Goal: Information Seeking & Learning: Learn about a topic

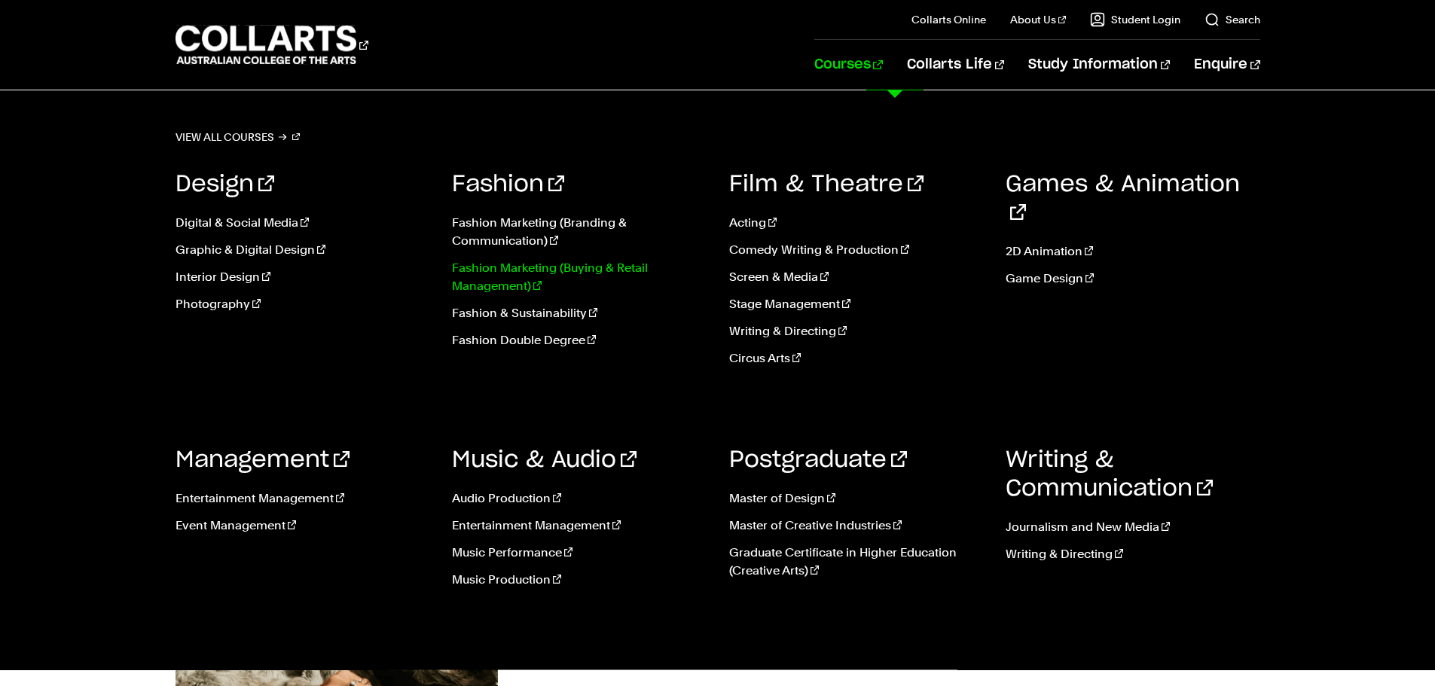
click at [590, 266] on link "Fashion Marketing (Buying & Retail Management)" at bounding box center [579, 277] width 255 height 36
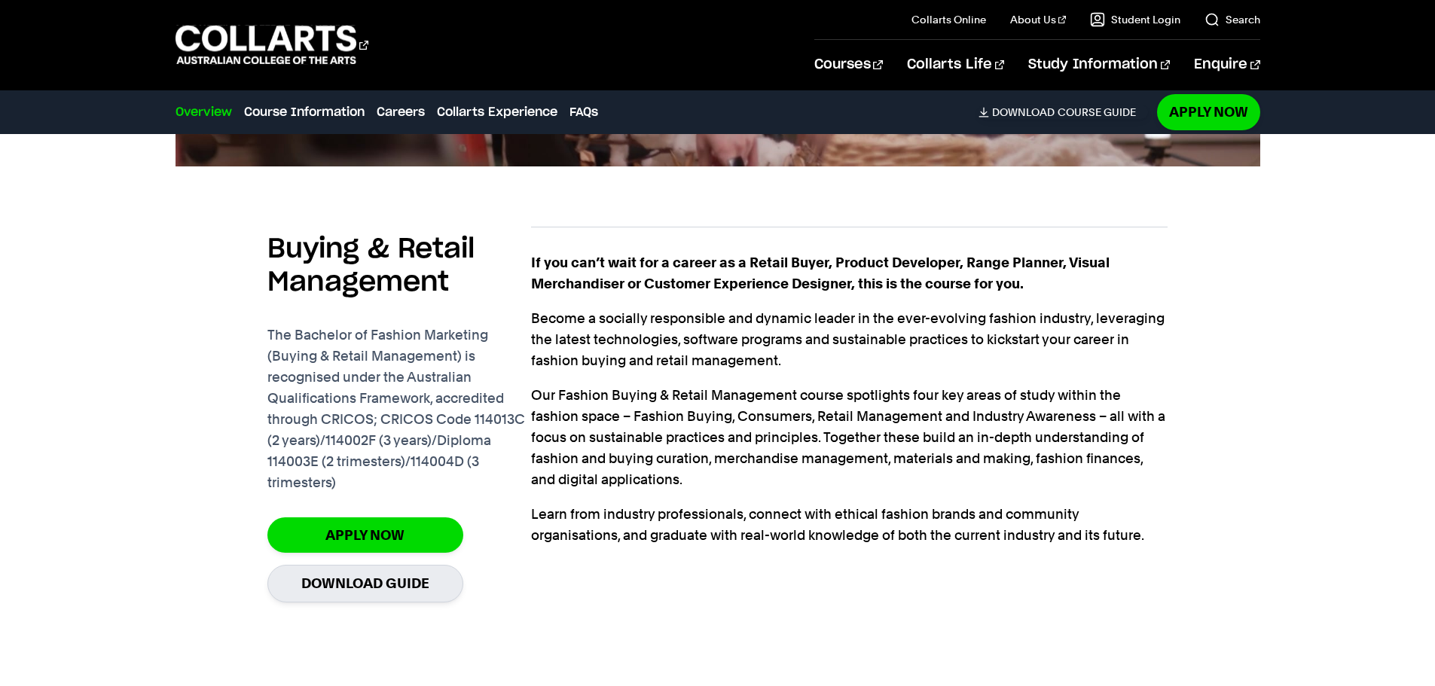
scroll to position [1130, 0]
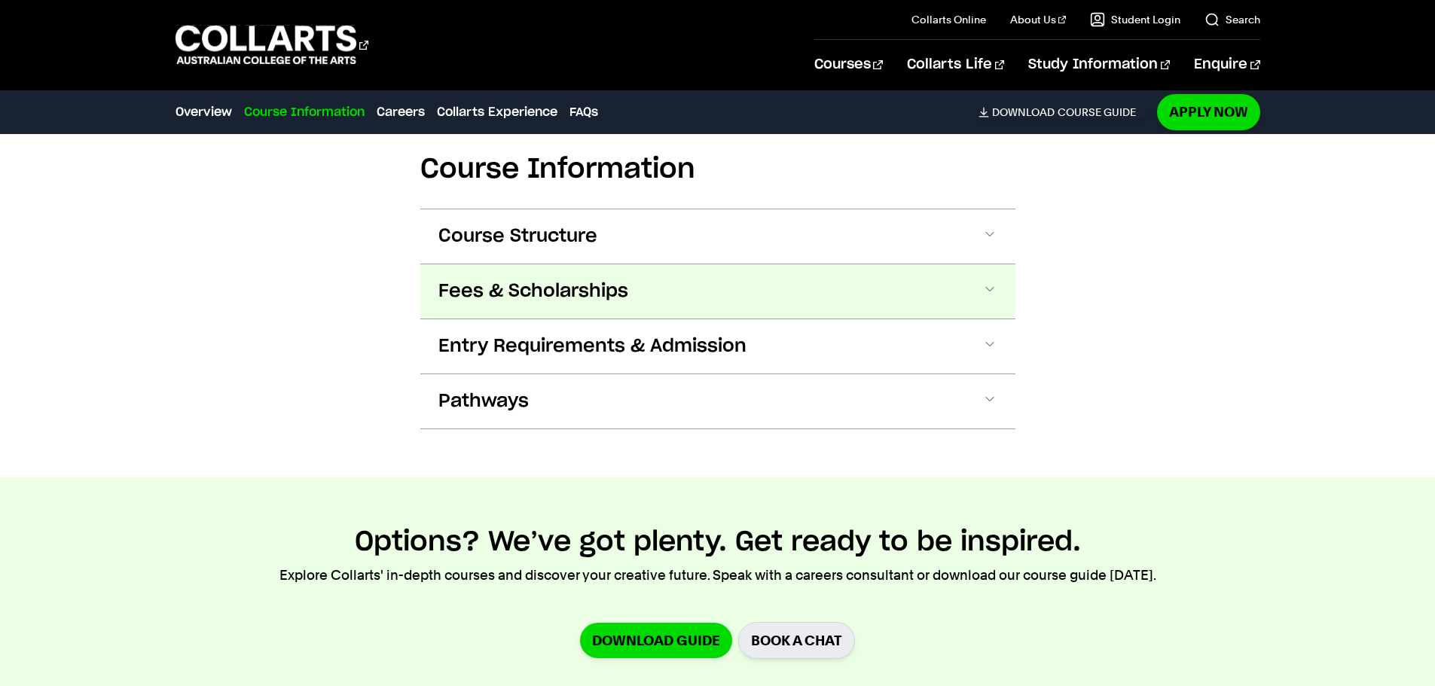
click at [740, 307] on button "Fees & Scholarships" at bounding box center [717, 291] width 595 height 54
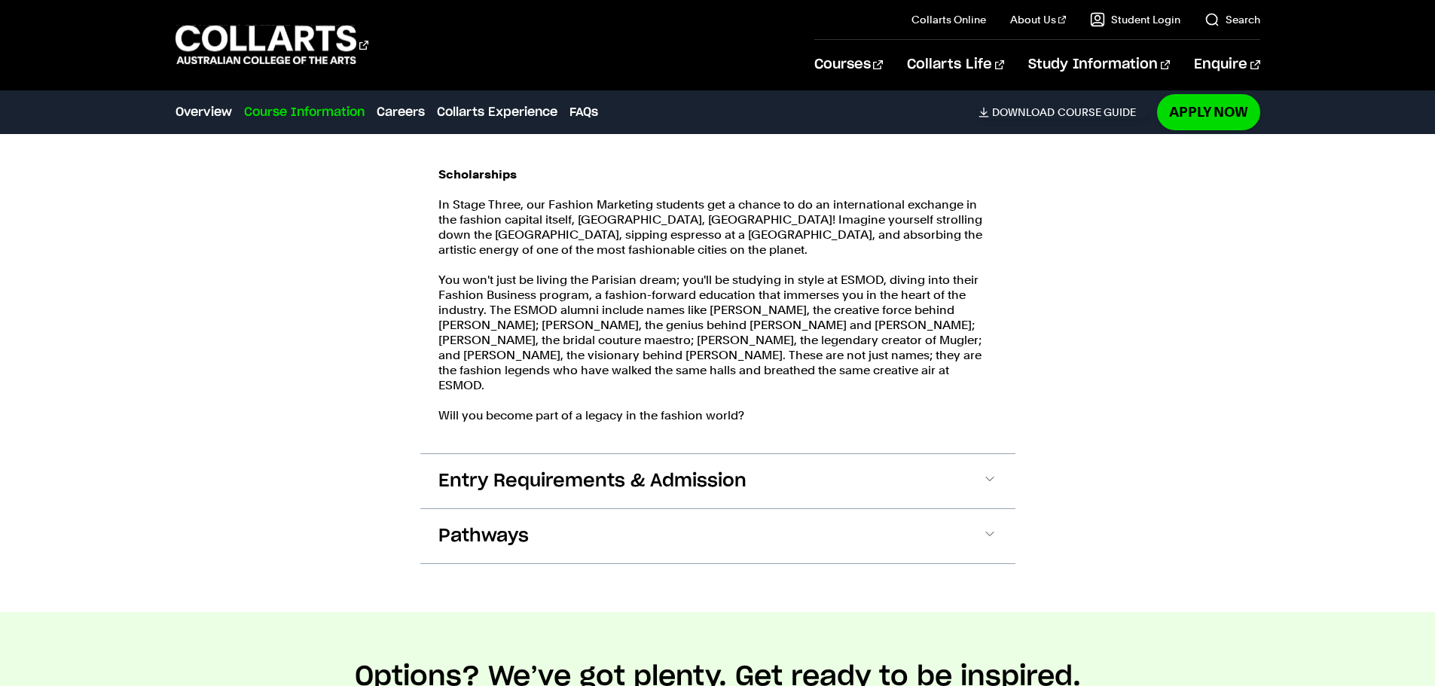
scroll to position [2094, 0]
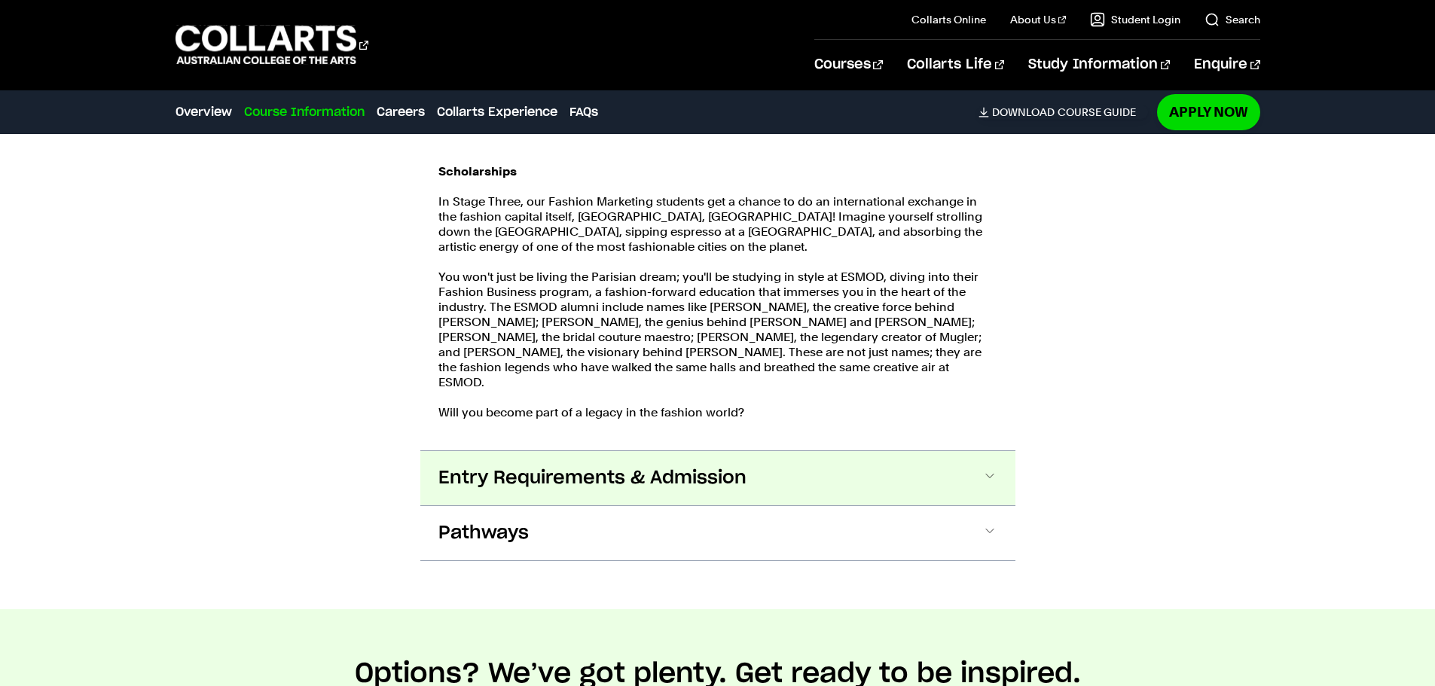
click at [976, 493] on button "Entry Requirements & Admission" at bounding box center [717, 478] width 595 height 54
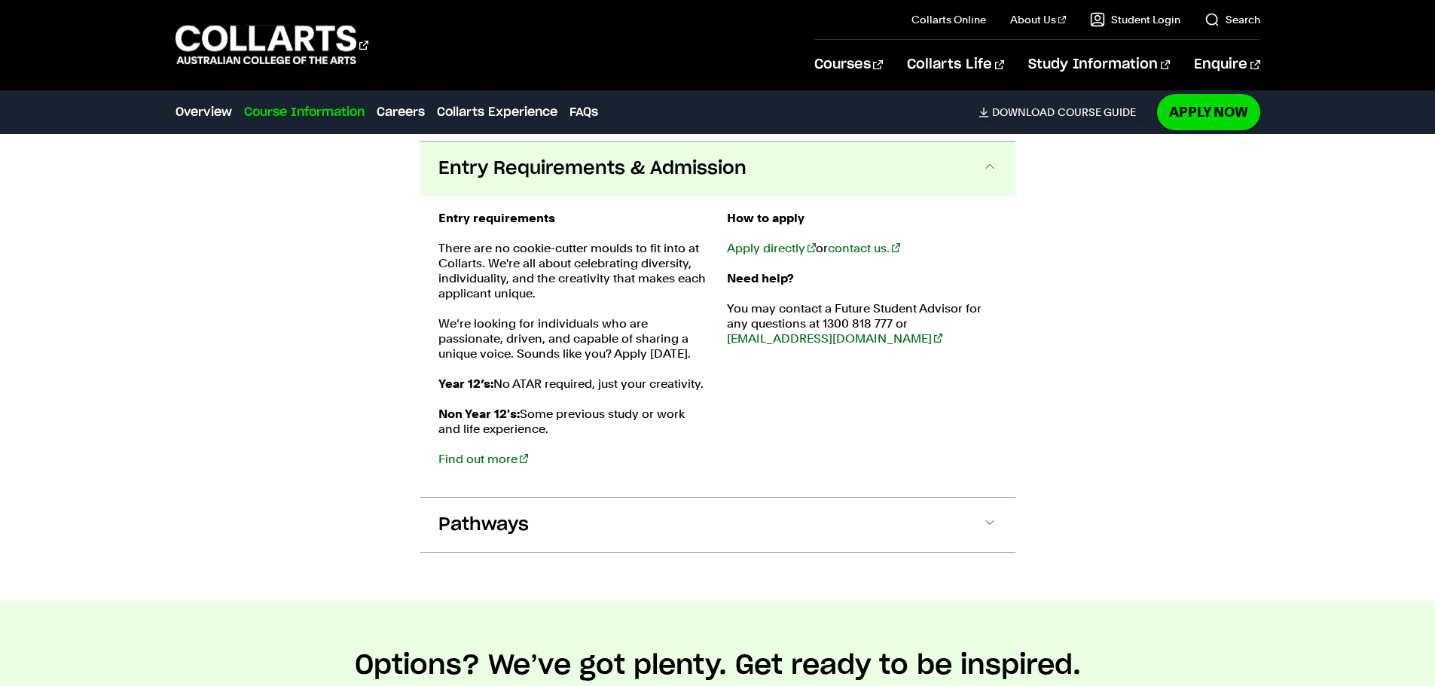
scroll to position [2410, 0]
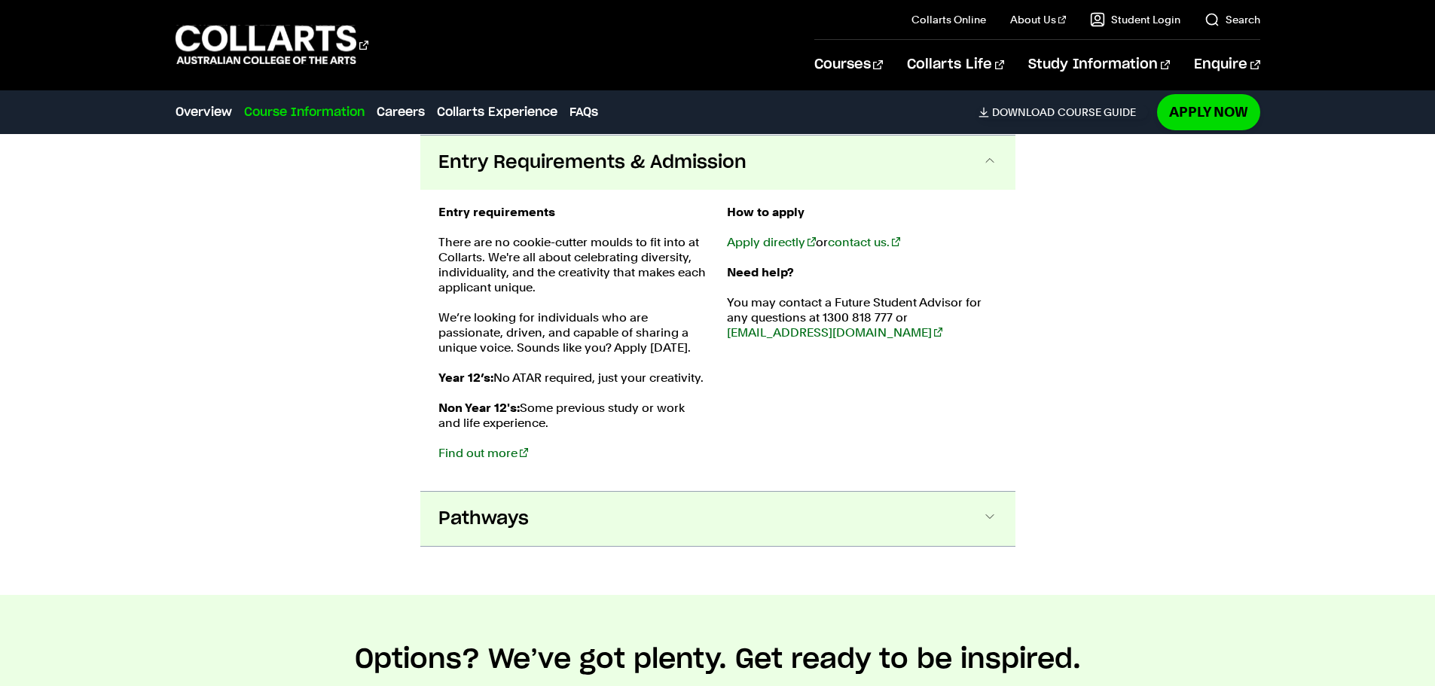
click at [757, 506] on button "Pathways" at bounding box center [717, 519] width 595 height 54
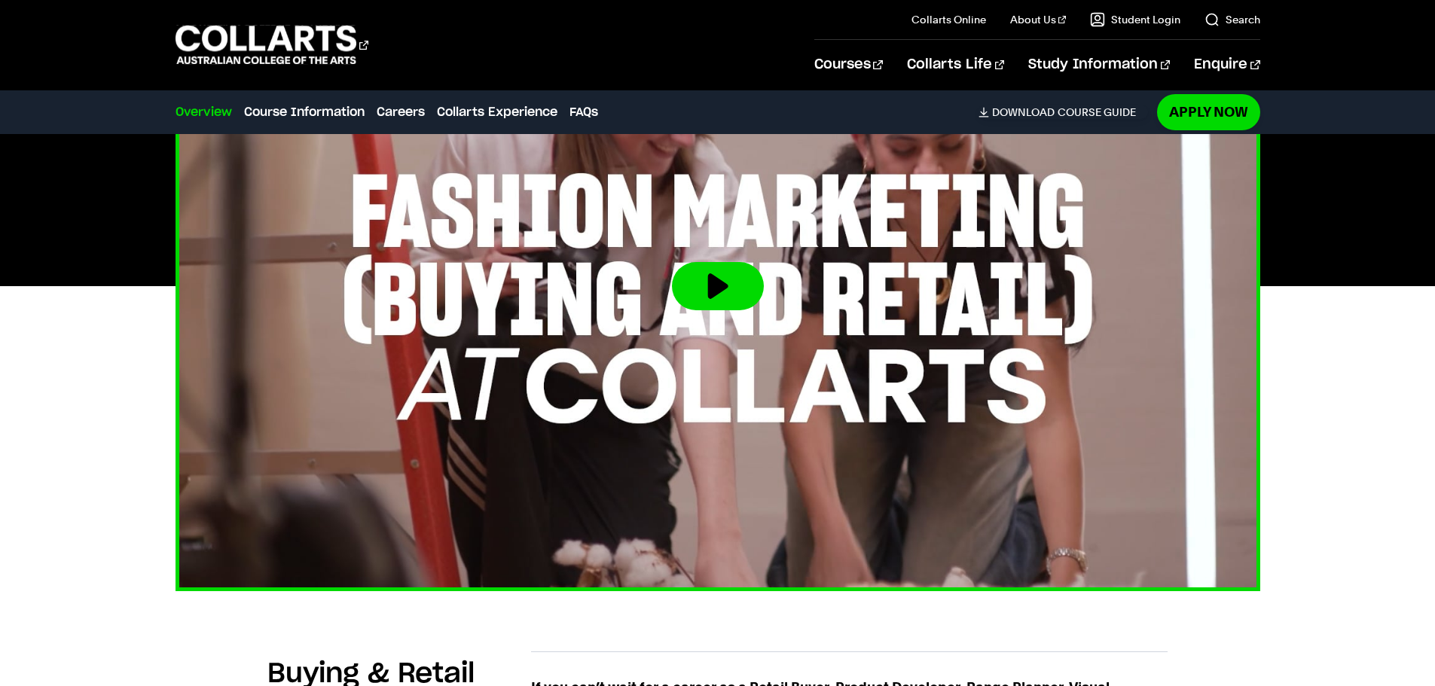
scroll to position [603, 0]
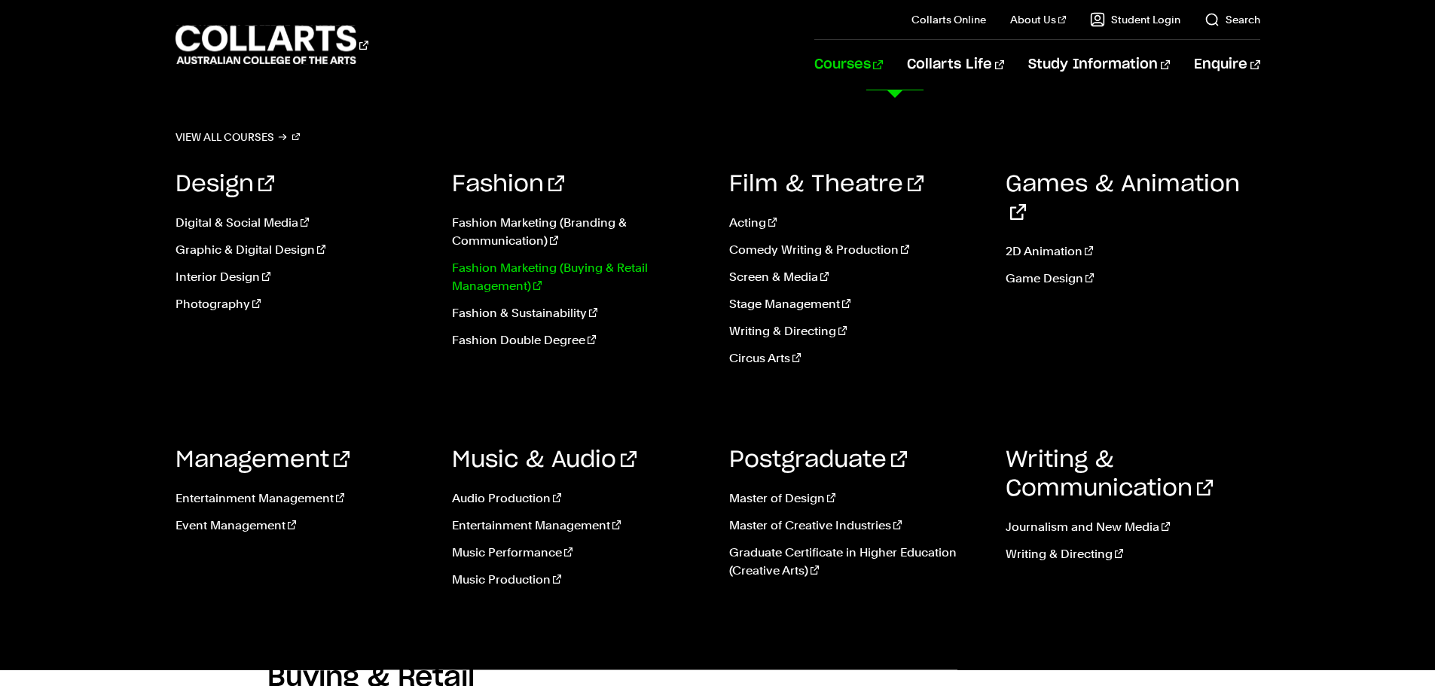
click at [565, 270] on link "Fashion Marketing (Buying & Retail Management)" at bounding box center [579, 277] width 255 height 36
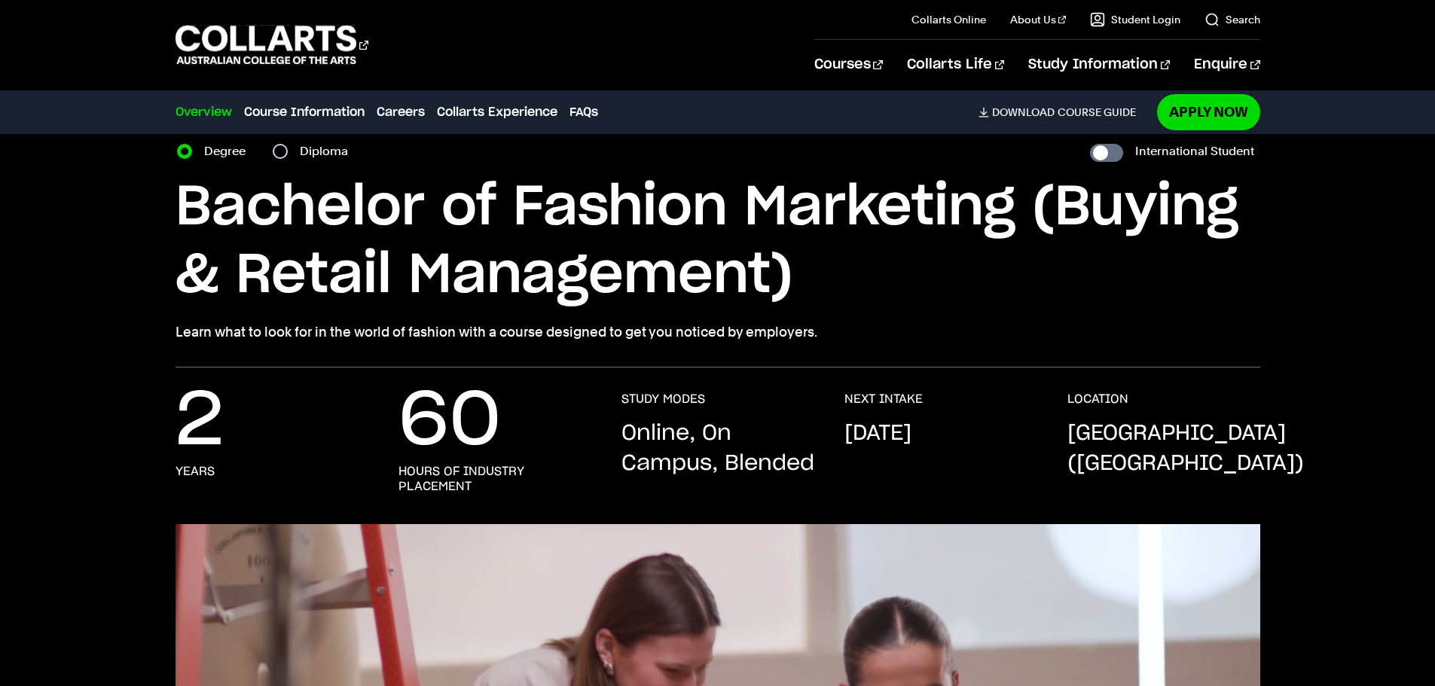
scroll to position [151, 0]
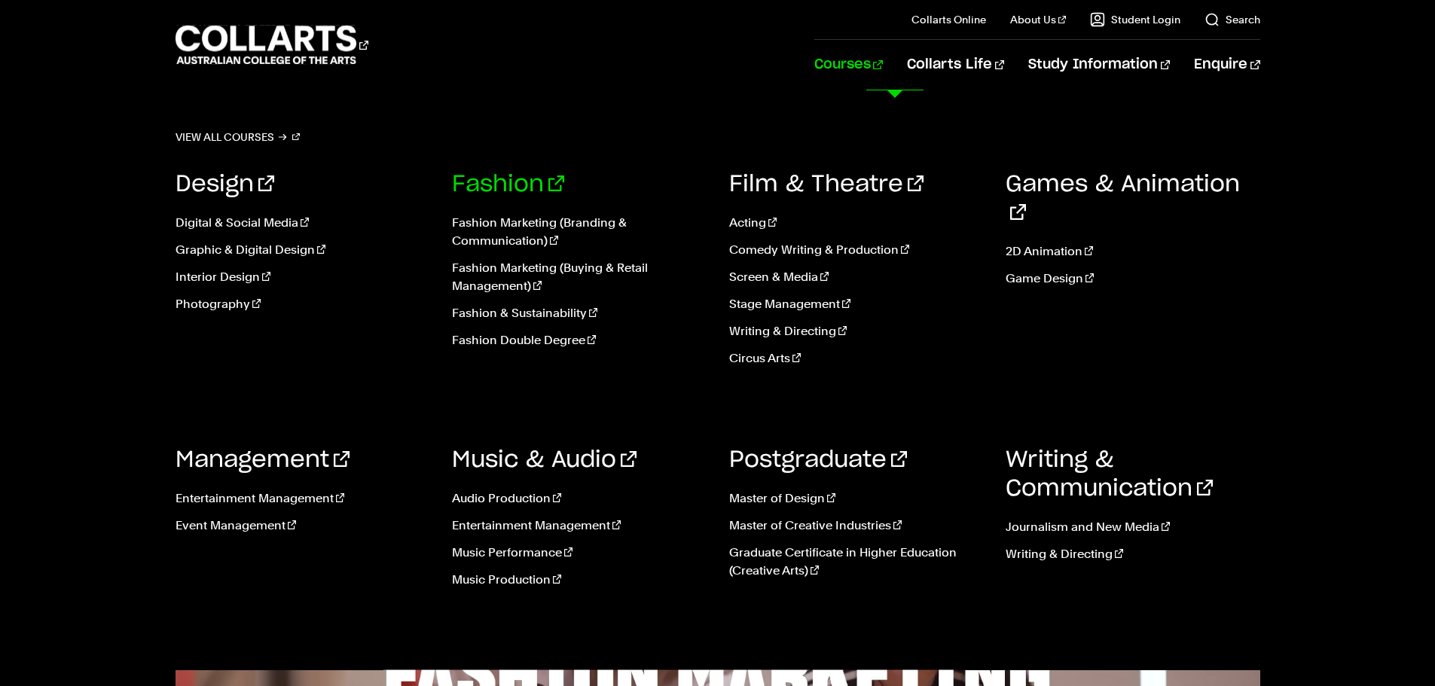
click at [496, 183] on link "Fashion" at bounding box center [508, 184] width 112 height 23
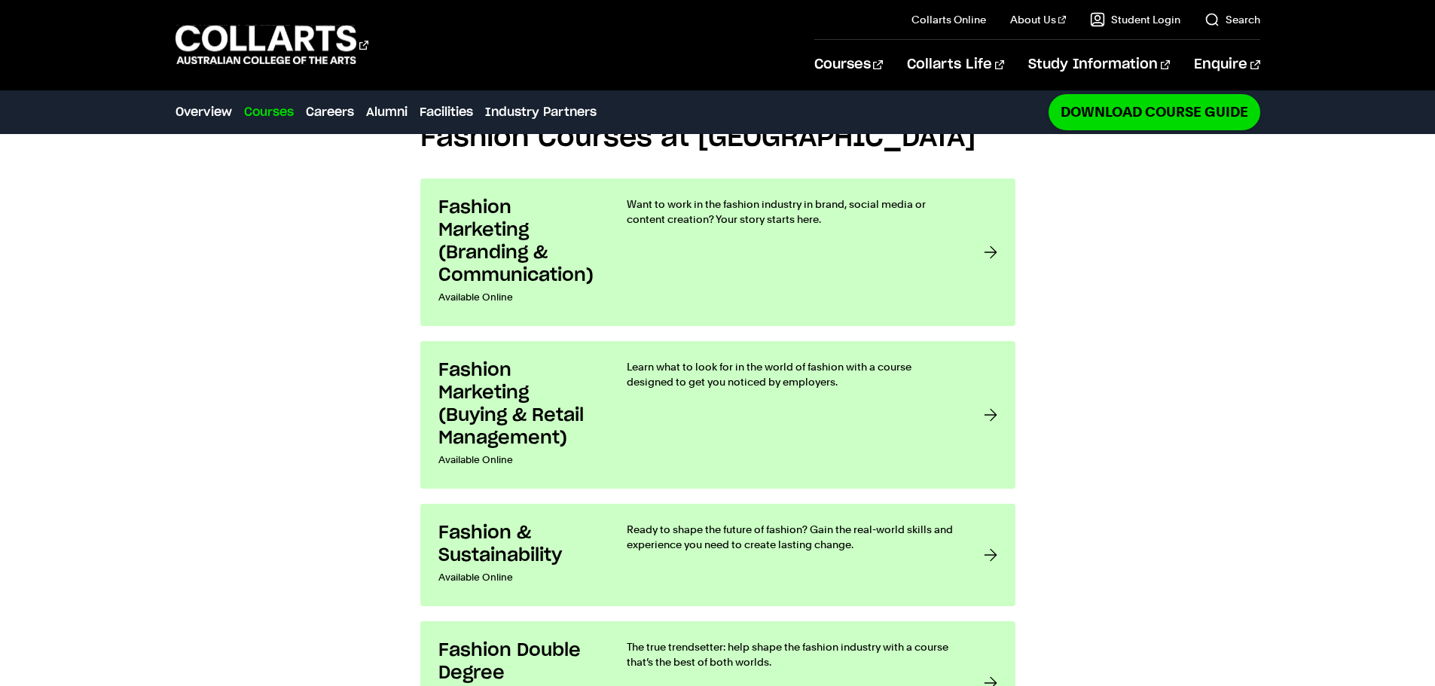
scroll to position [1205, 0]
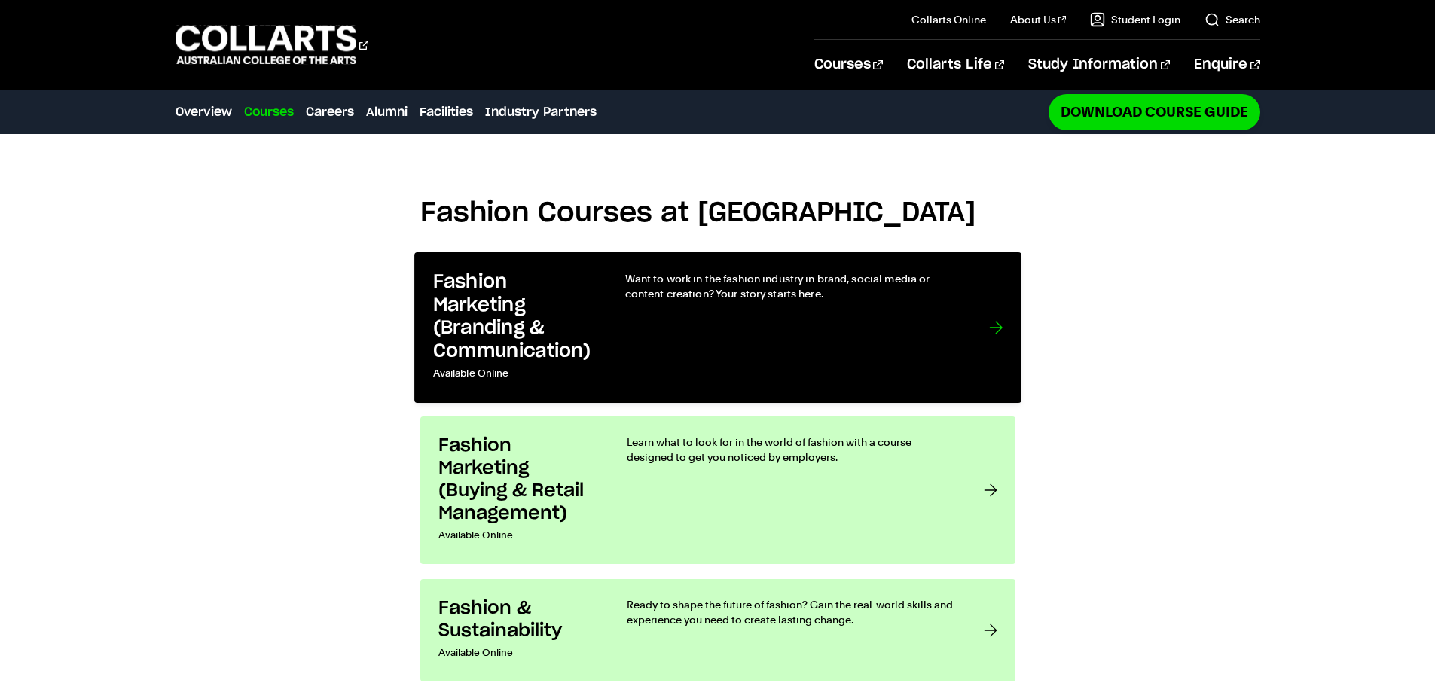
click at [837, 343] on div "Want to work in the fashion industry in brand, social media or content creation…" at bounding box center [791, 328] width 334 height 114
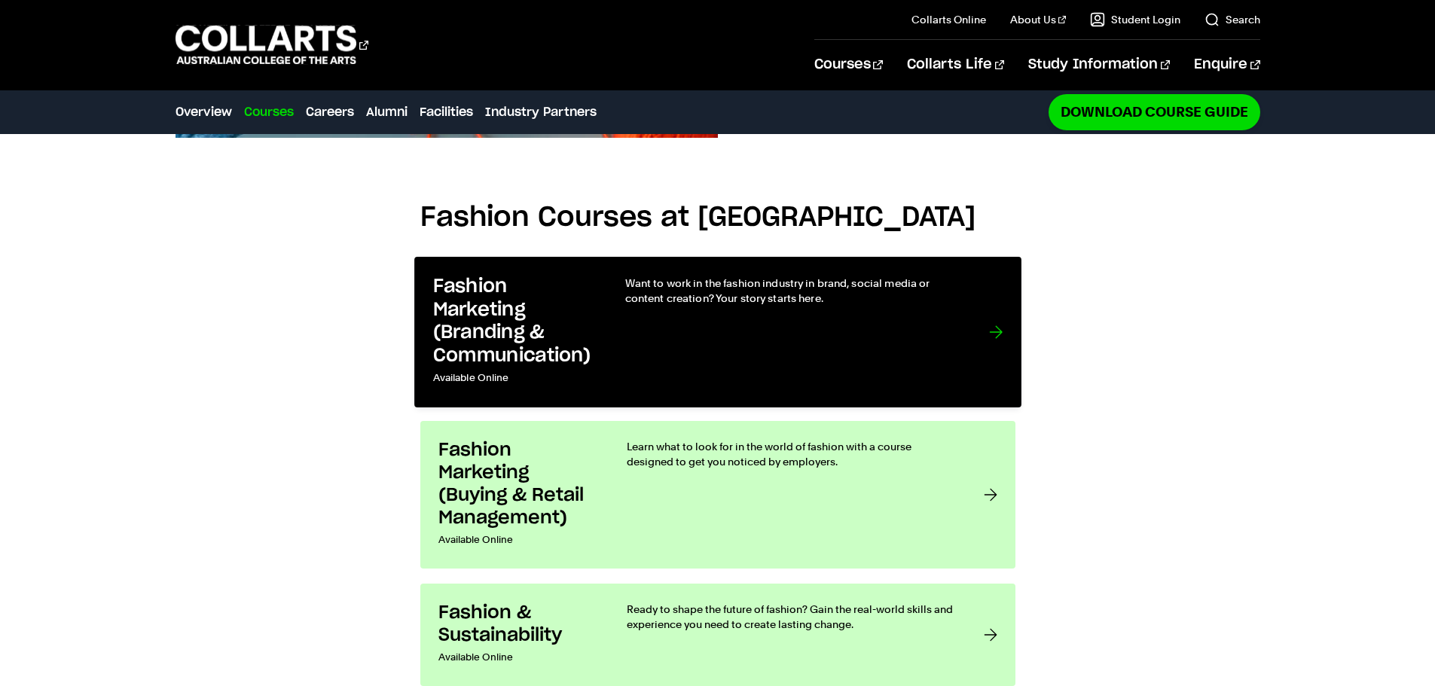
click at [752, 335] on div "Want to work in the fashion industry in brand, social media or content creation…" at bounding box center [791, 333] width 334 height 114
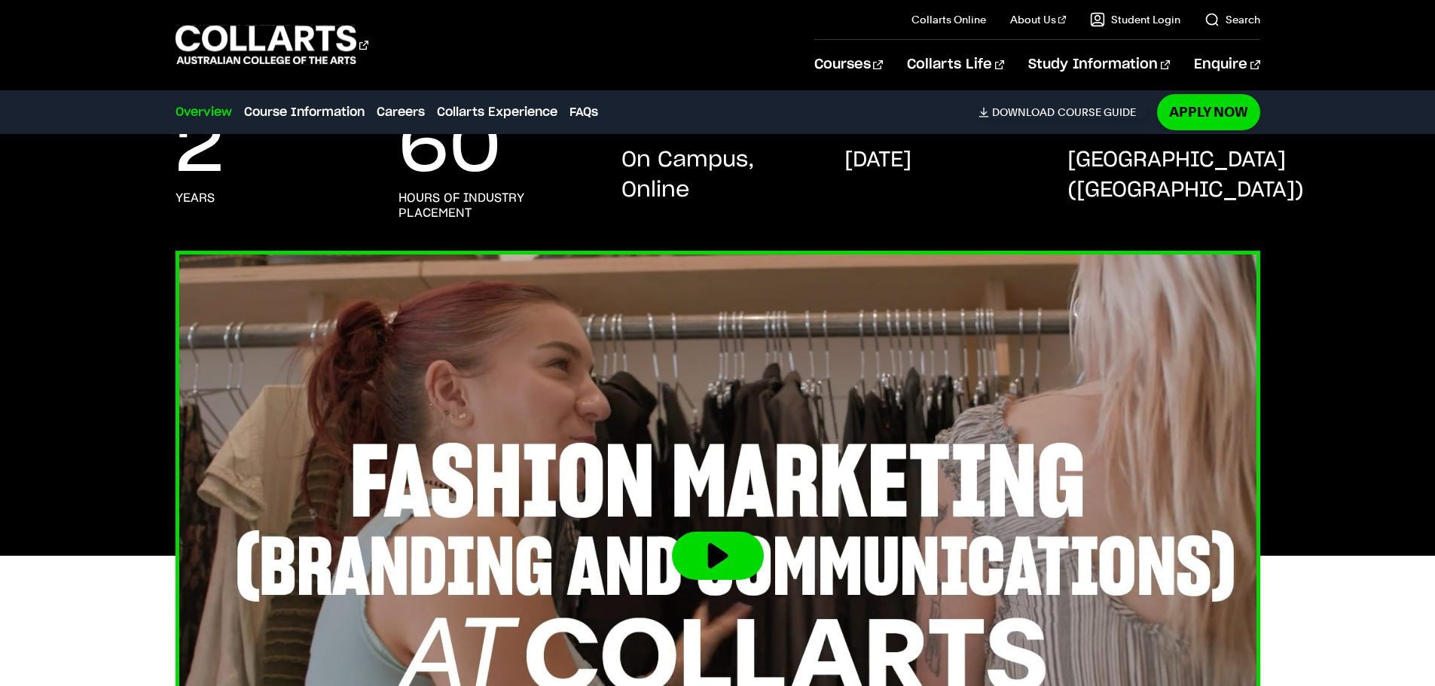
scroll to position [527, 0]
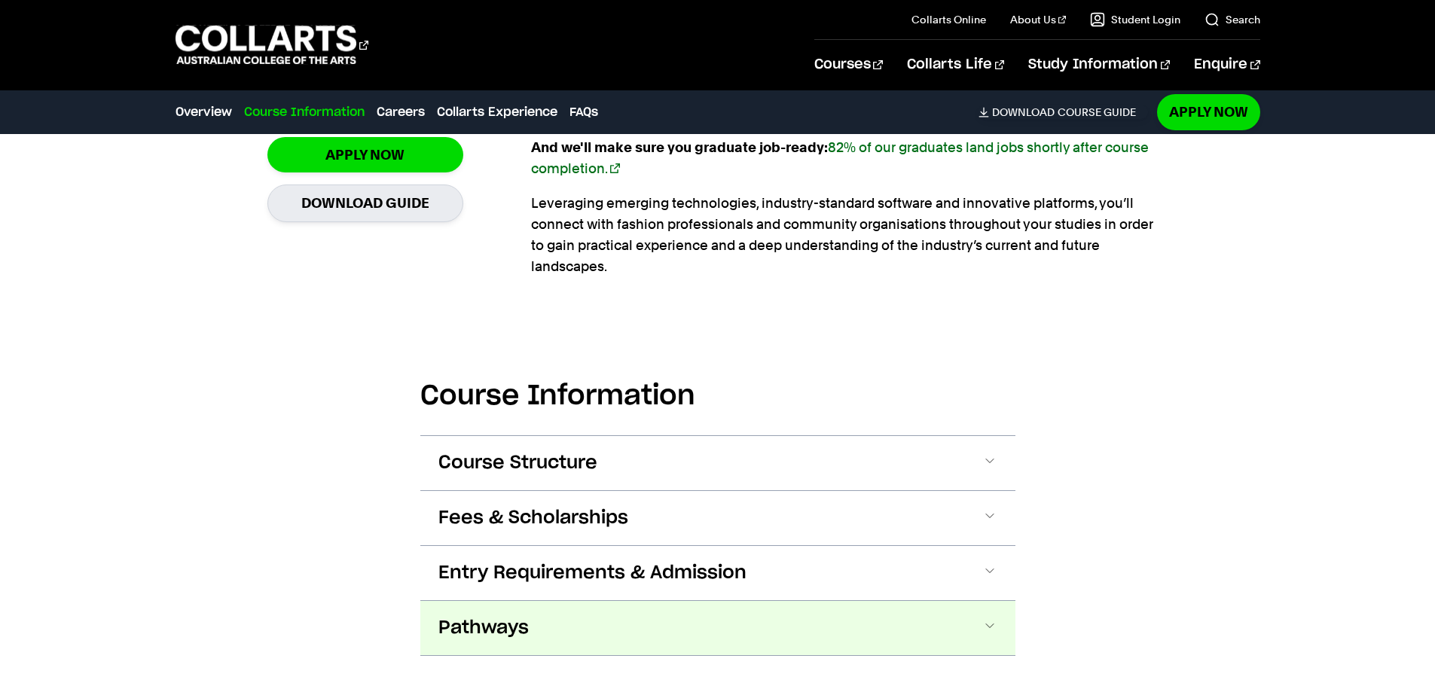
scroll to position [1582, 0]
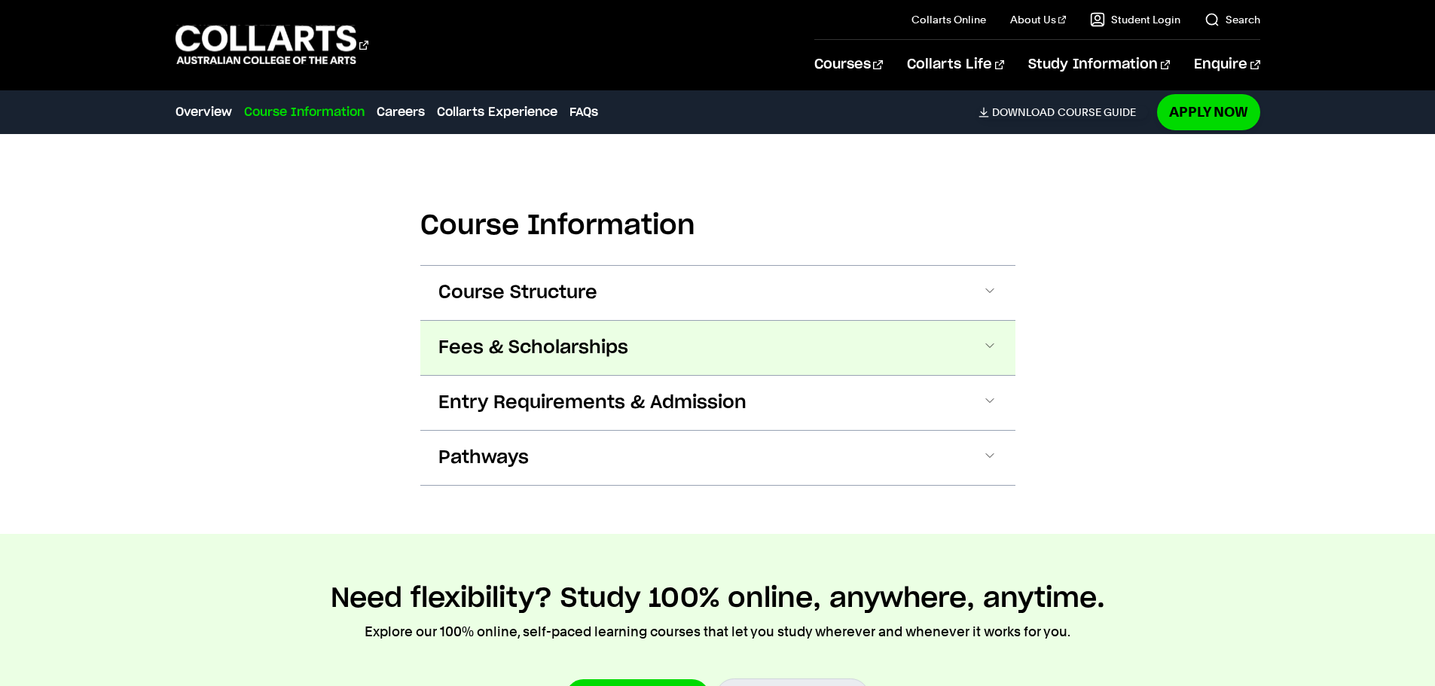
click at [689, 328] on button "Fees & Scholarships" at bounding box center [717, 348] width 595 height 54
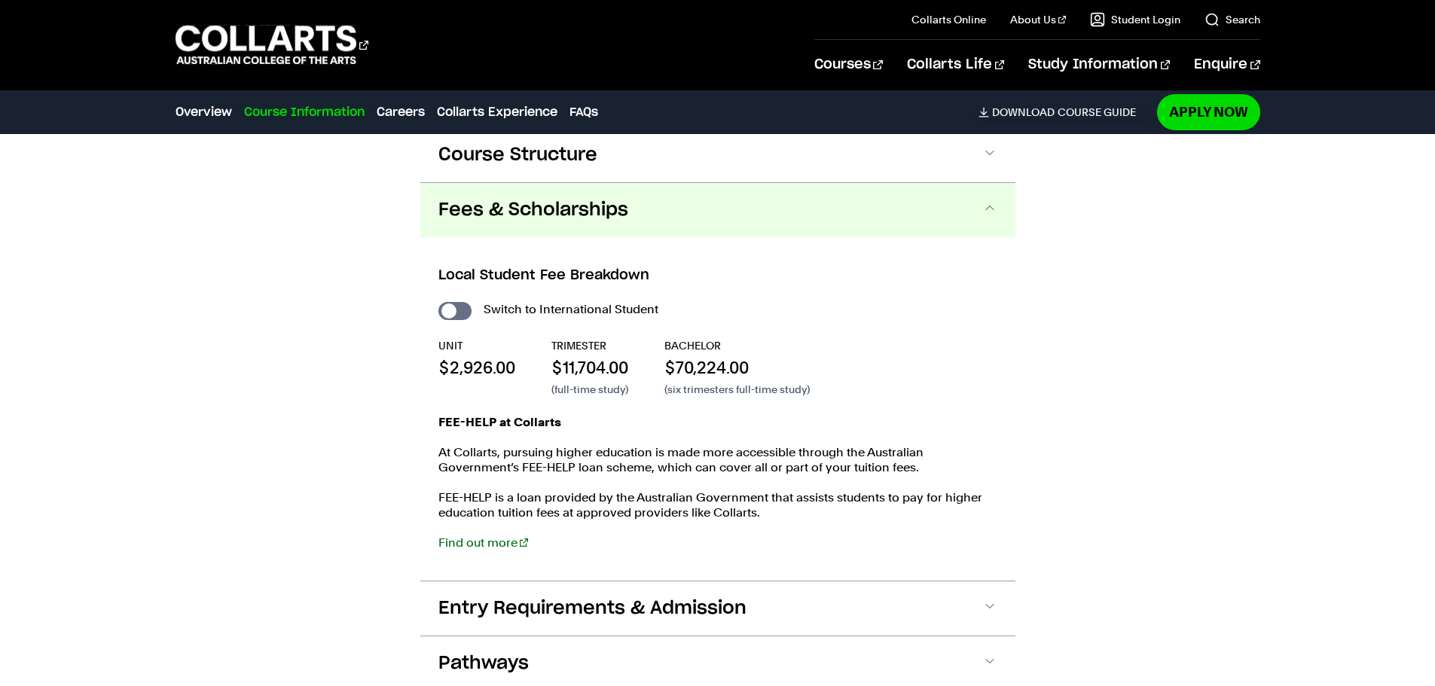
scroll to position [1746, 0]
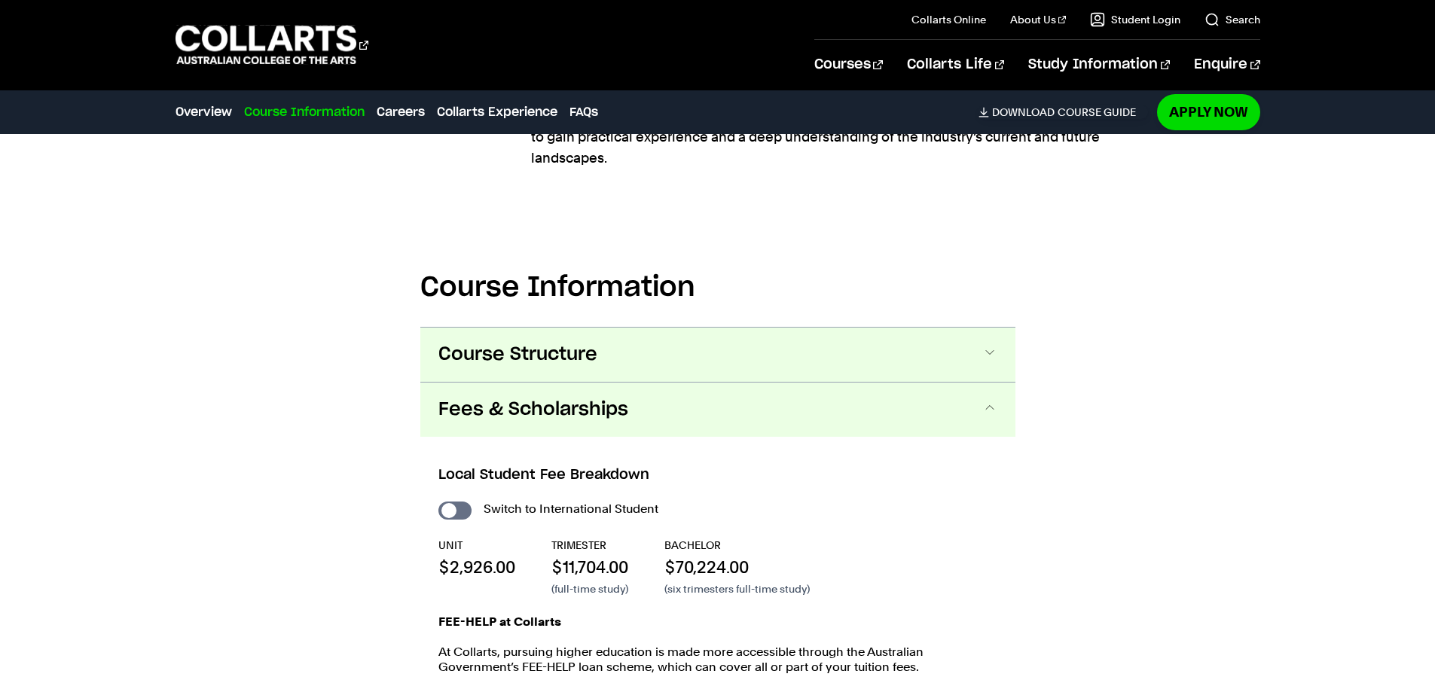
drag, startPoint x: 663, startPoint y: 341, endPoint x: 668, endPoint y: 349, distance: 9.2
click at [668, 349] on button "Course Structure" at bounding box center [717, 355] width 595 height 54
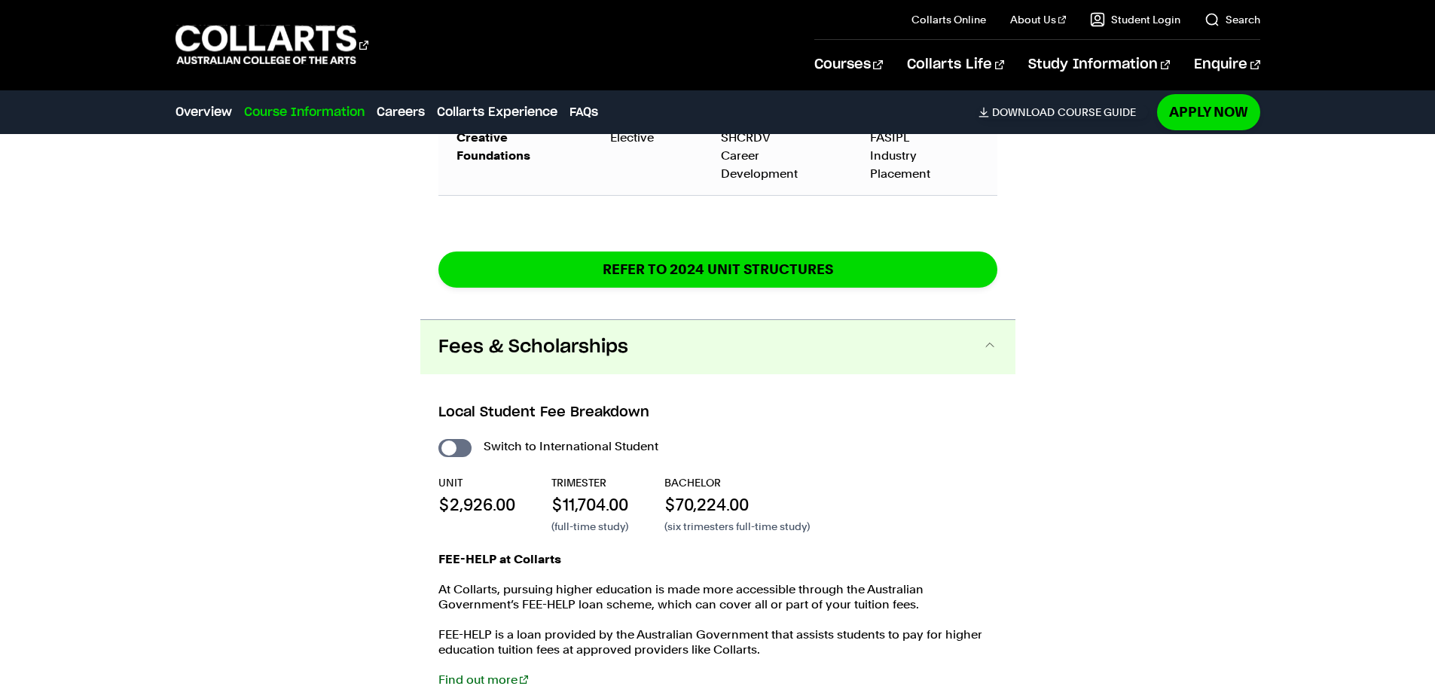
scroll to position [2821, 0]
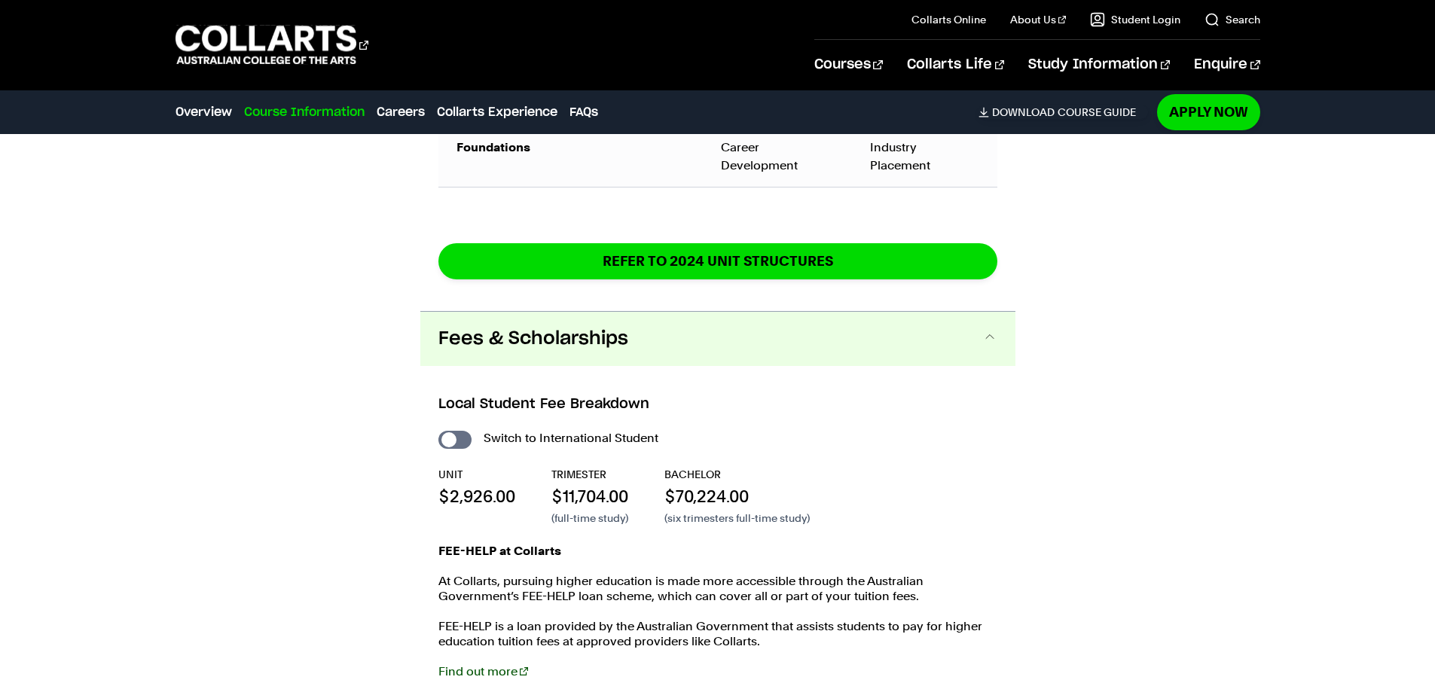
click at [505, 664] on link "Find out more" at bounding box center [483, 671] width 90 height 14
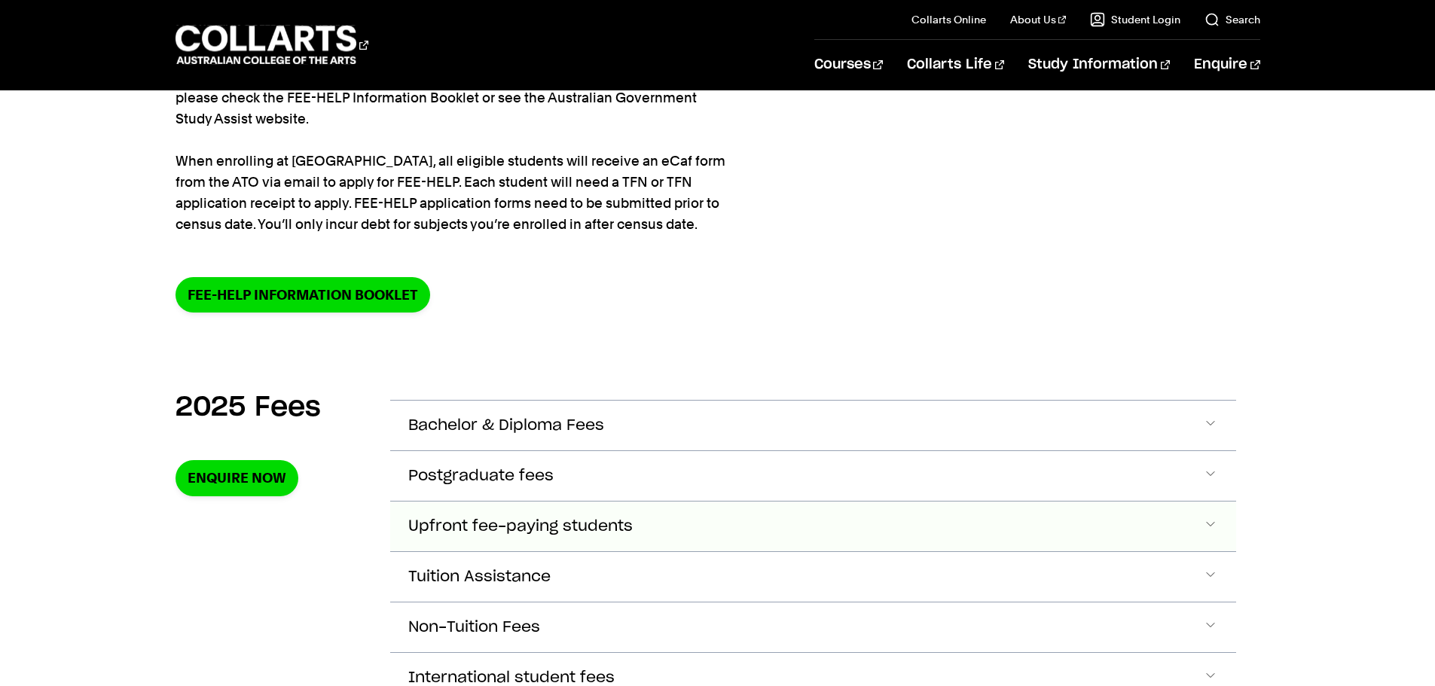
scroll to position [301, 0]
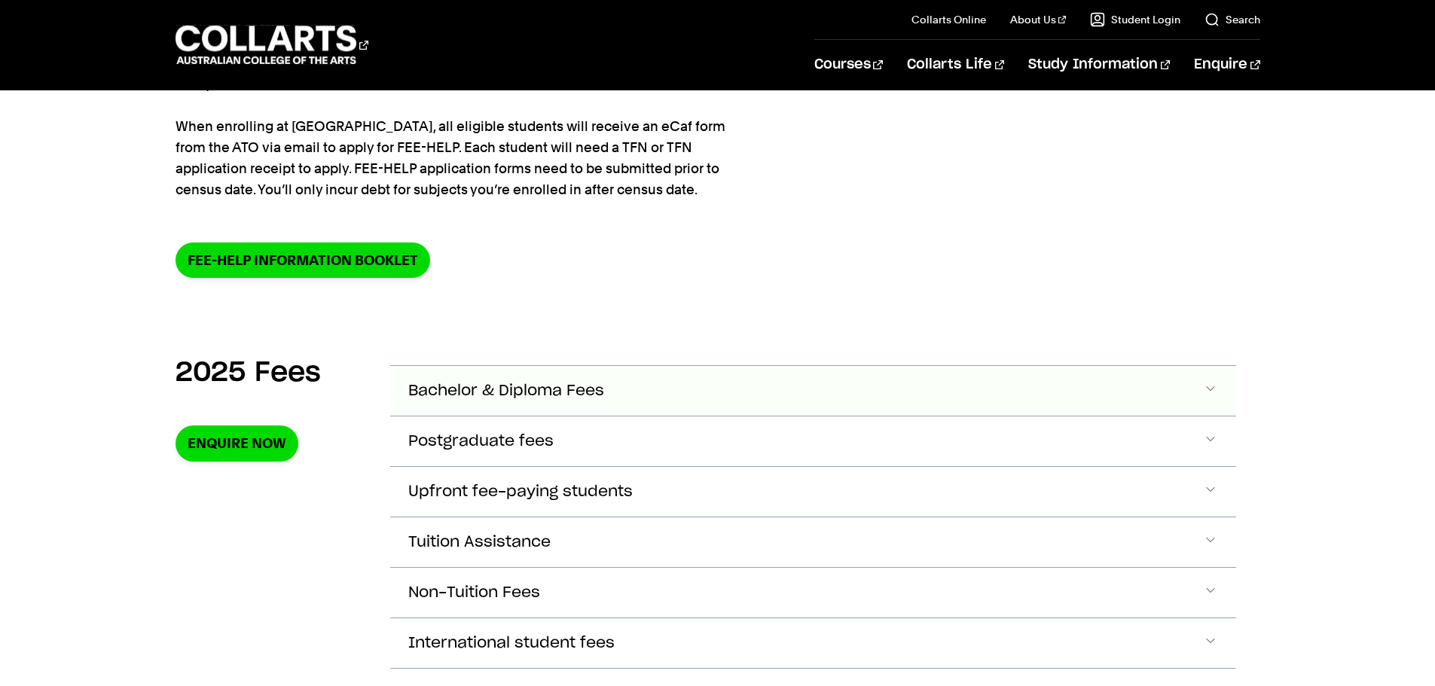
click at [621, 397] on button "Bachelor & Diploma Fees" at bounding box center [813, 391] width 846 height 50
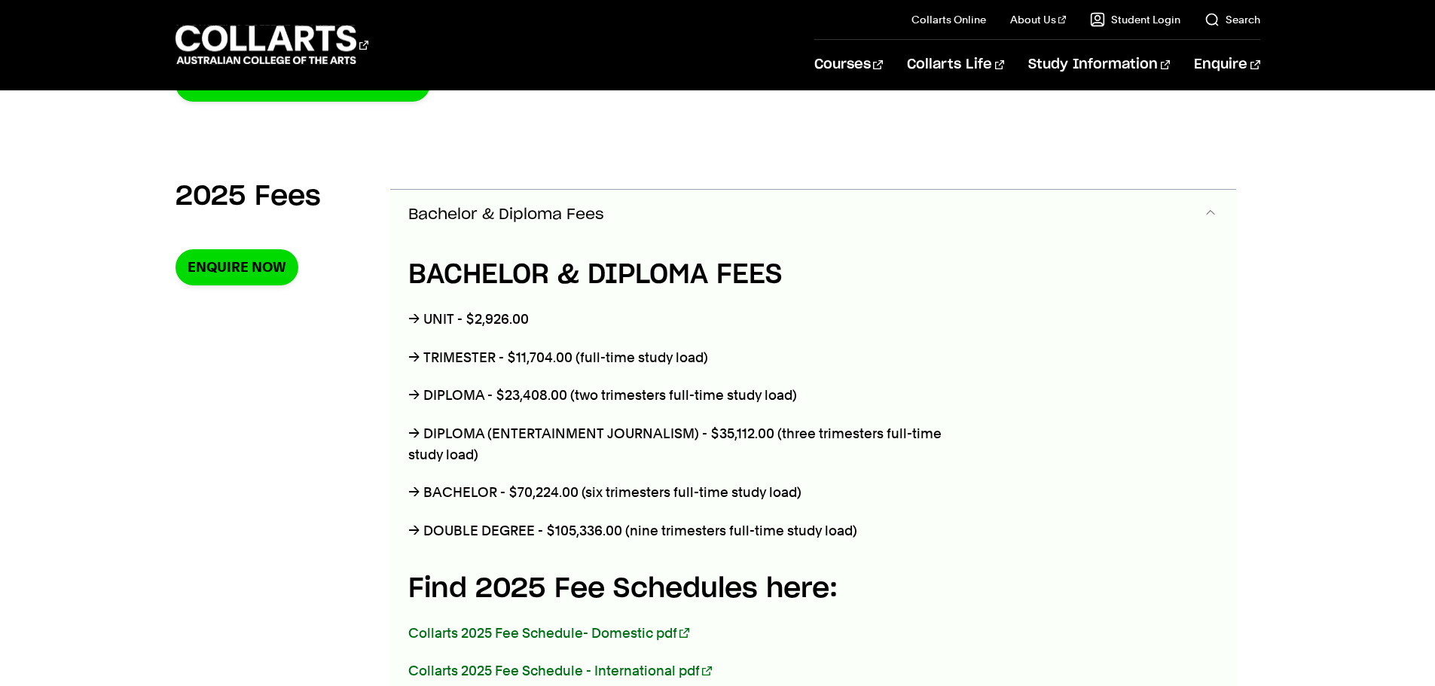
scroll to position [607, 0]
